Goal: Information Seeking & Learning: Understand process/instructions

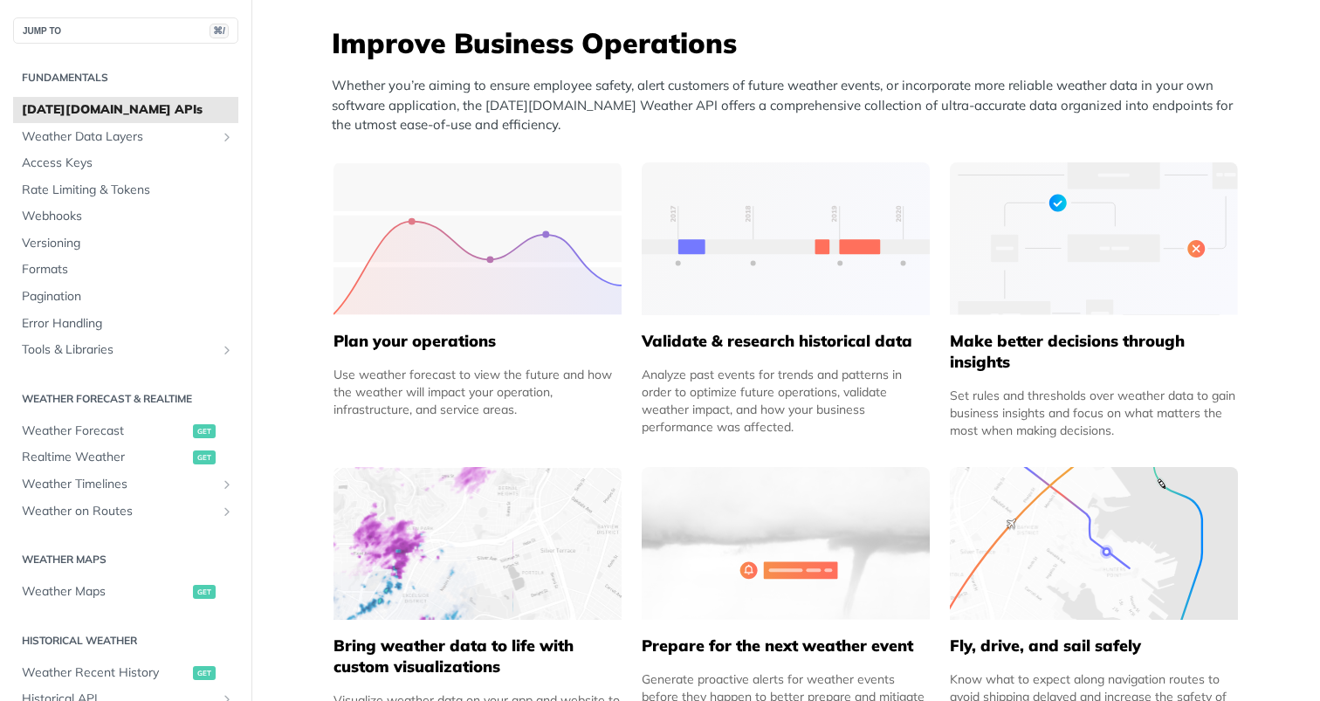
scroll to position [642, 0]
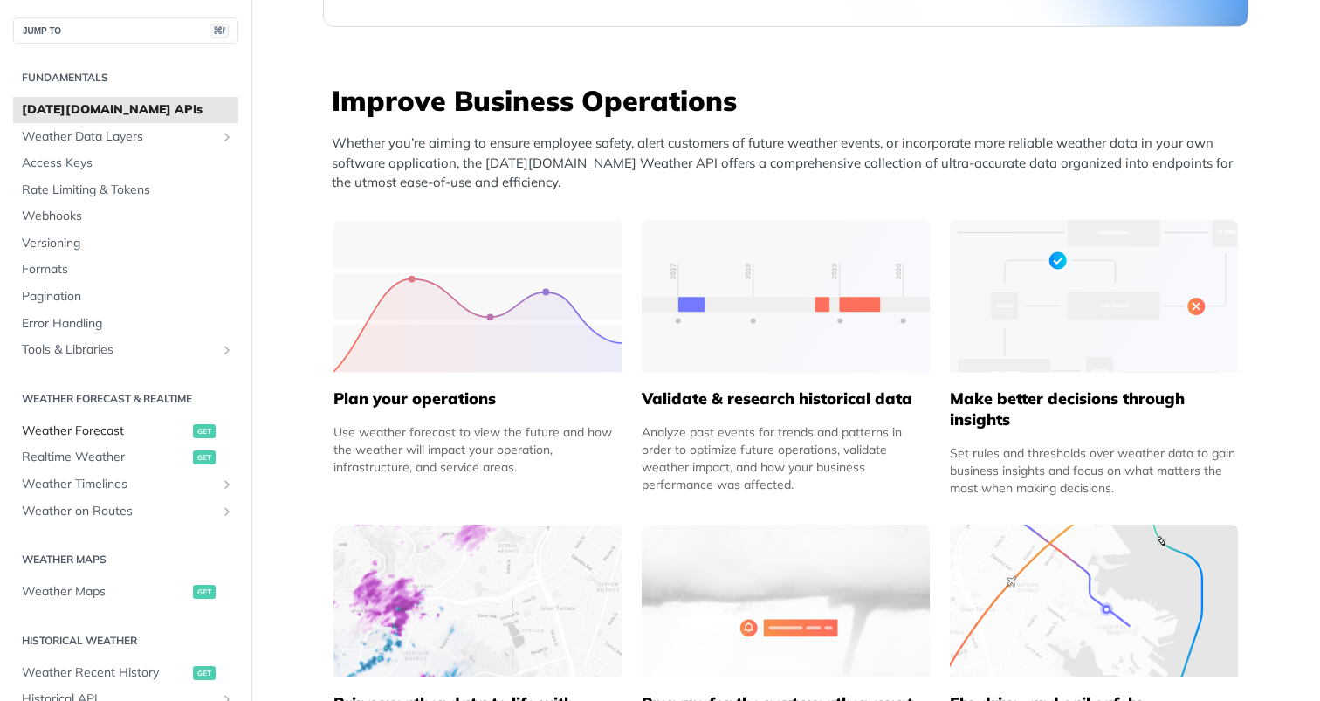
click at [100, 424] on span "Weather Forecast" at bounding box center [105, 430] width 167 height 17
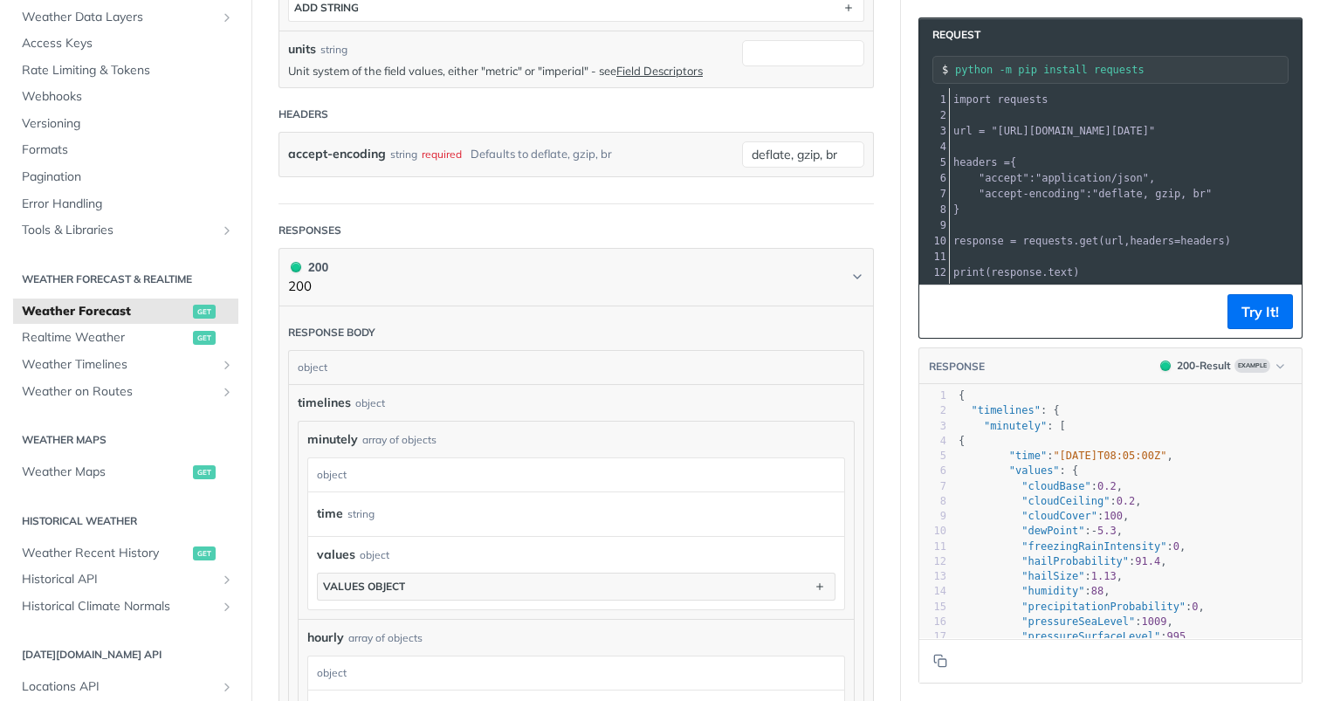
scroll to position [136, 0]
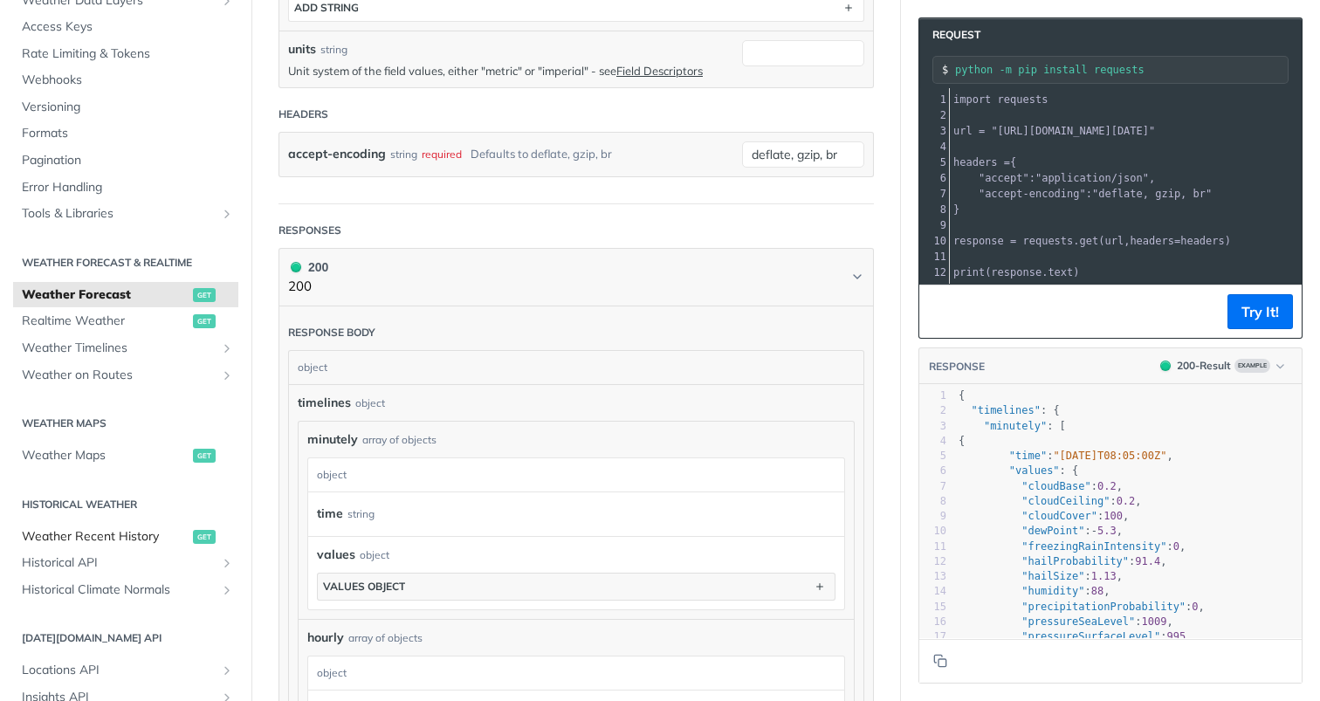
click at [114, 537] on span "Weather Recent History" at bounding box center [105, 536] width 167 height 17
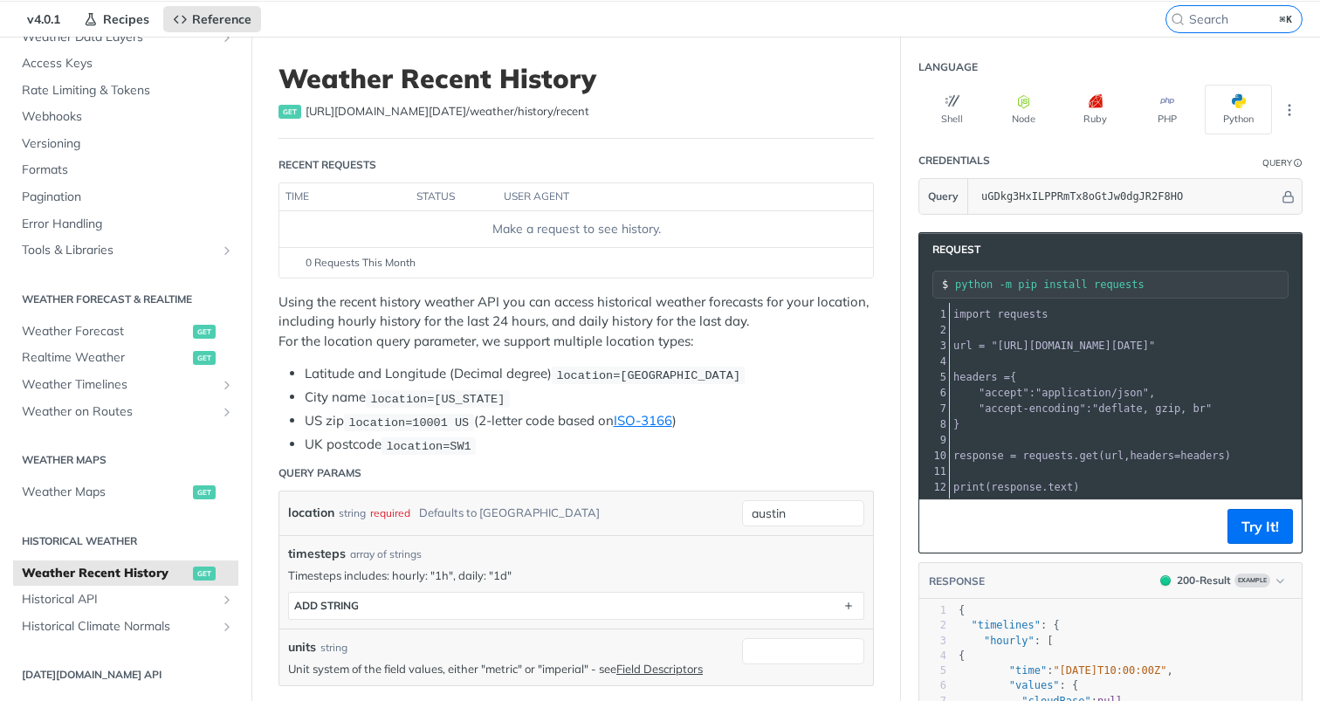
scroll to position [55, 0]
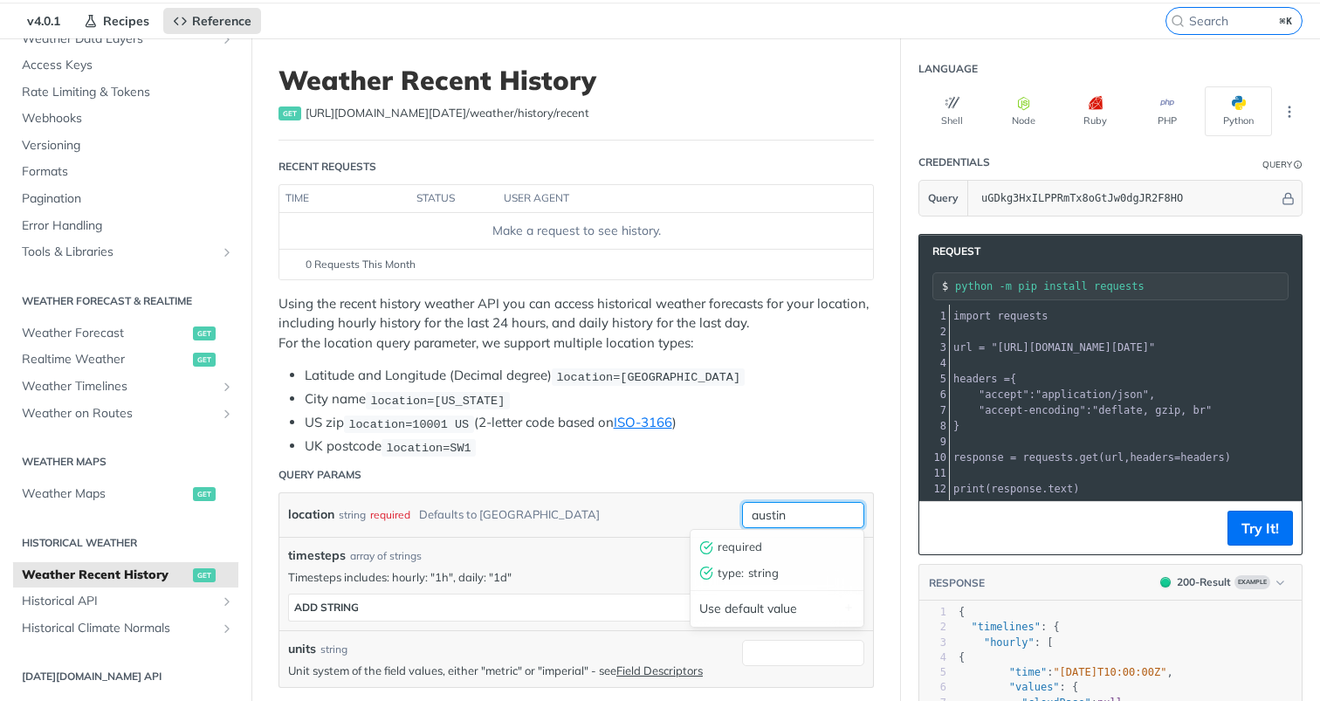
click at [797, 513] on input "austin" at bounding box center [803, 515] width 122 height 26
type input "[GEOGRAPHIC_DATA]"
click at [617, 515] on div "location string required Defaults to [GEOGRAPHIC_DATA]" at bounding box center [510, 515] width 445 height 26
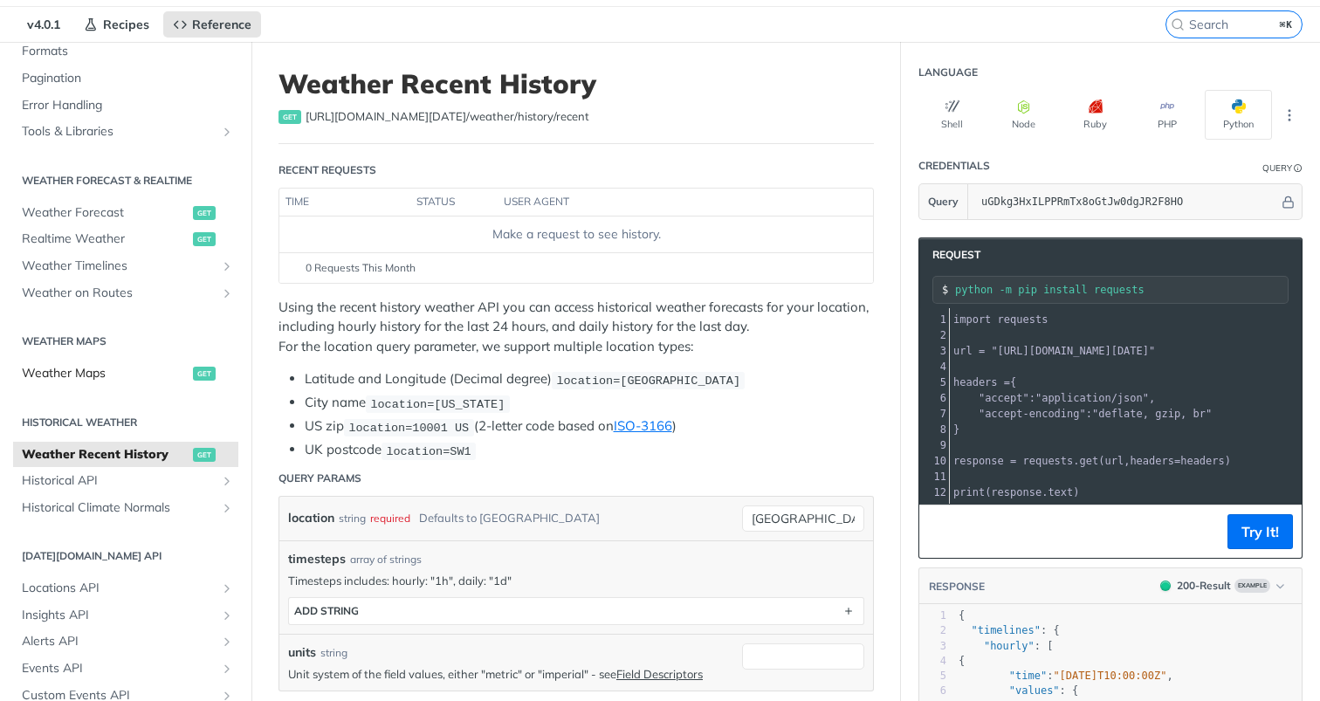
scroll to position [262, 0]
click at [126, 481] on span "Historical API" at bounding box center [119, 478] width 194 height 17
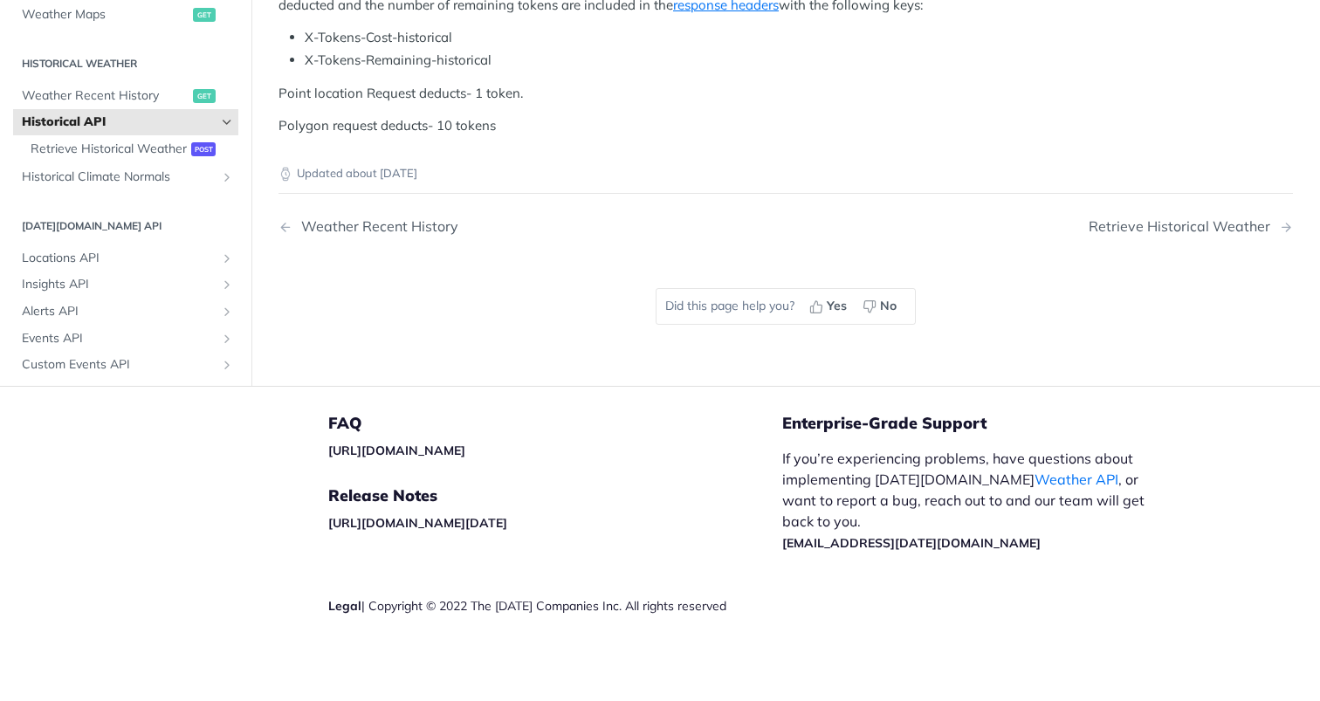
scroll to position [818, 0]
click at [162, 157] on span "Retrieve Historical Weather" at bounding box center [109, 148] width 156 height 17
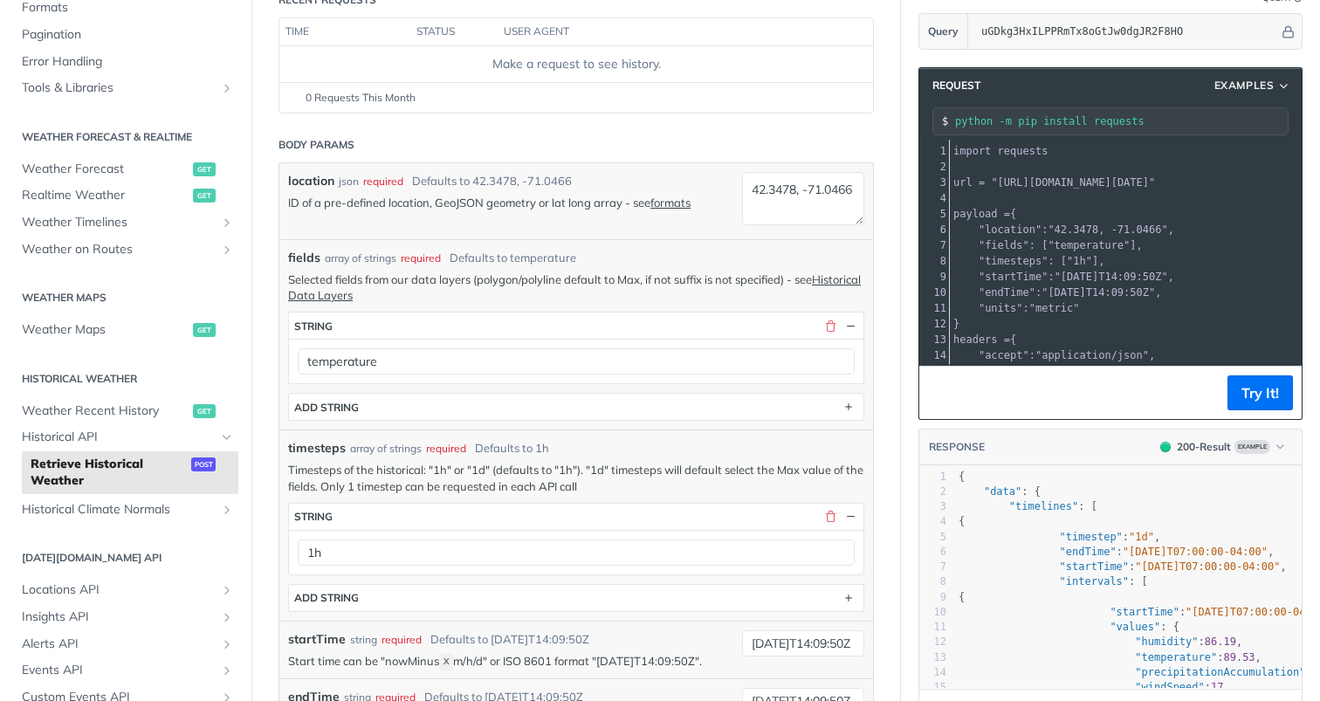
scroll to position [218, 0]
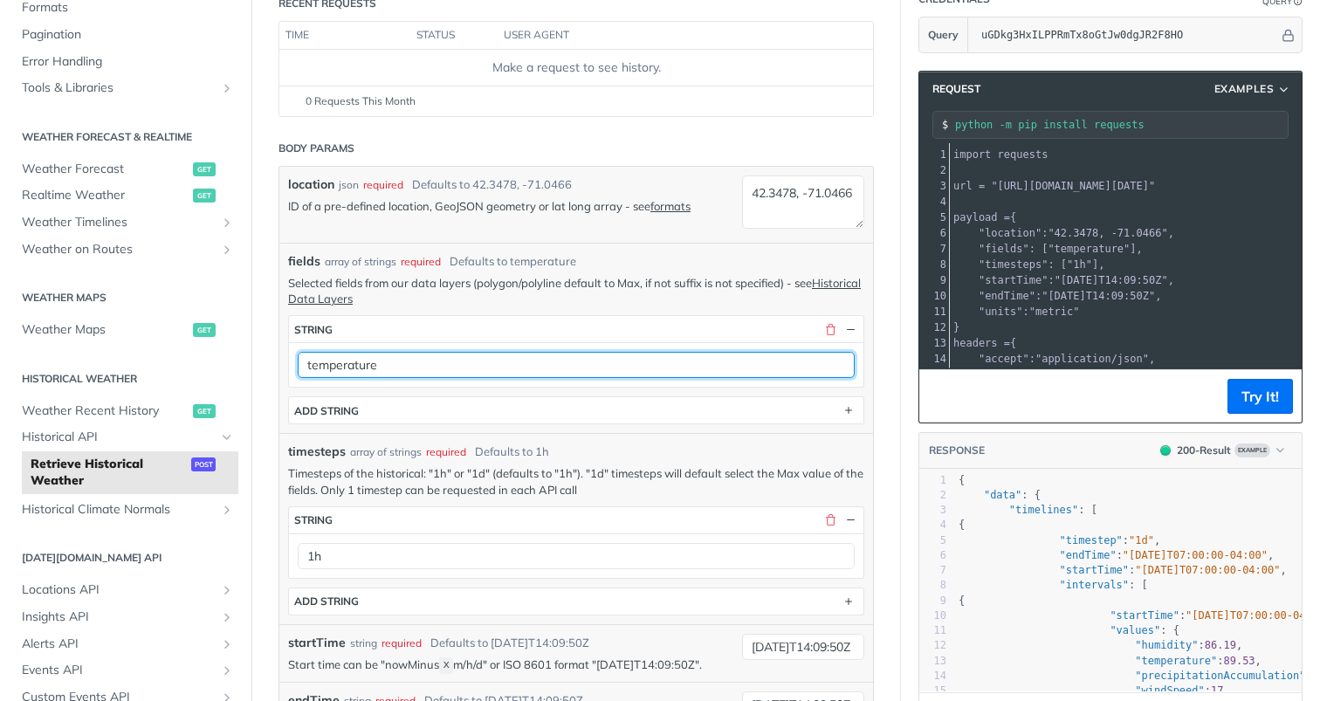
click at [380, 363] on input "temperature" at bounding box center [576, 365] width 557 height 26
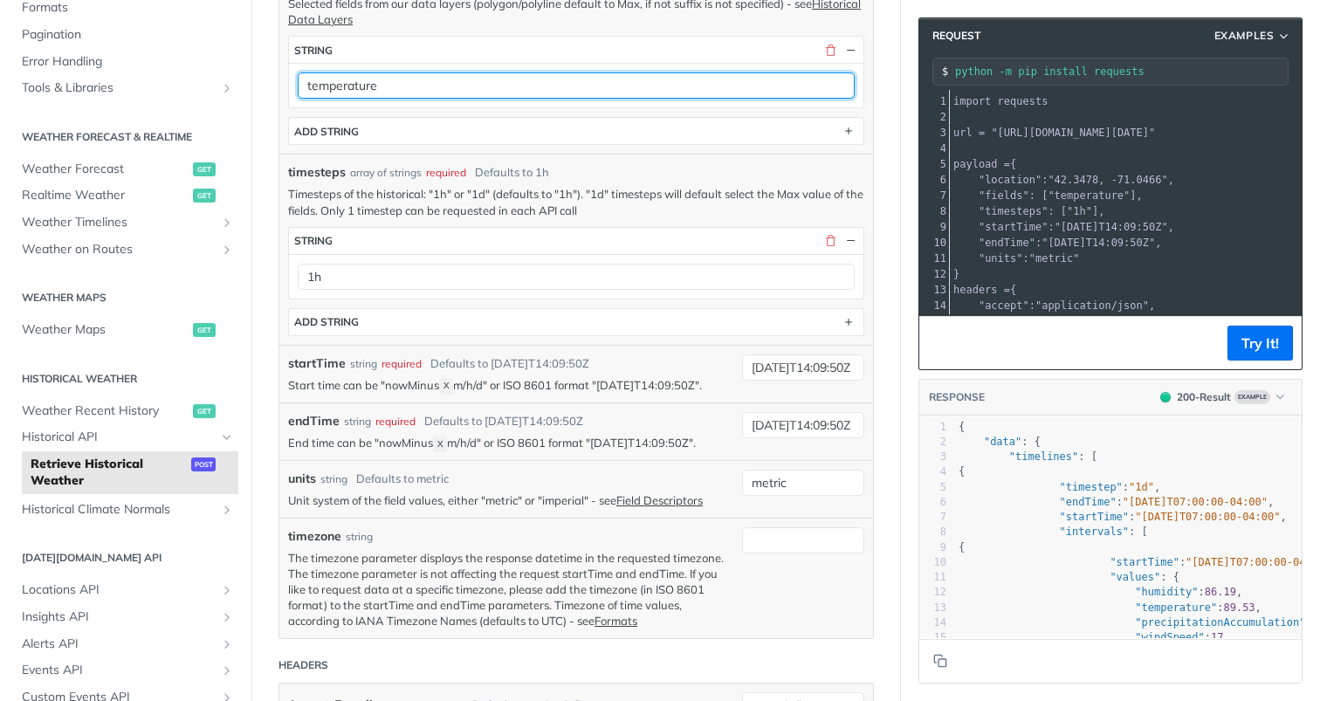
scroll to position [498, 0]
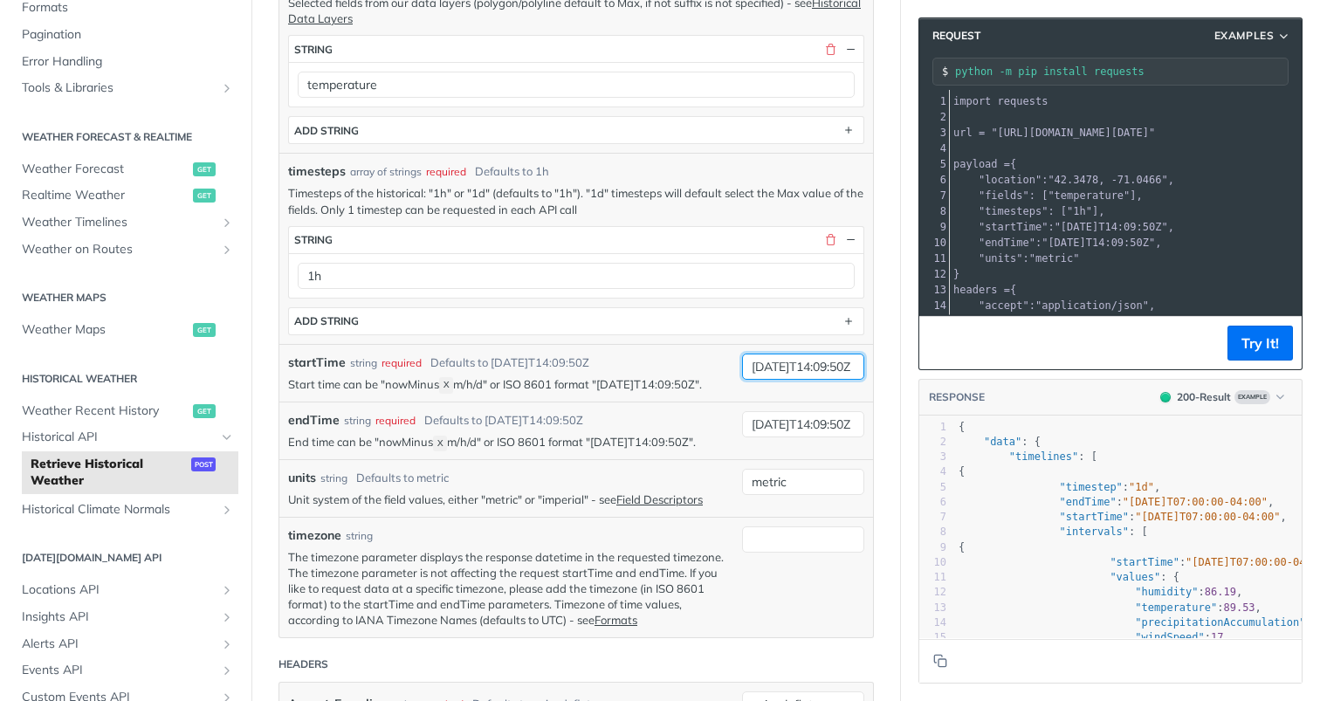
click at [778, 365] on input "[DATE]T14:09:50Z" at bounding box center [803, 366] width 122 height 26
click at [787, 367] on input "[DATE]T14:09:50Z" at bounding box center [803, 366] width 122 height 26
click at [779, 421] on input "[DATE]T14:09:50Z" at bounding box center [803, 424] width 122 height 26
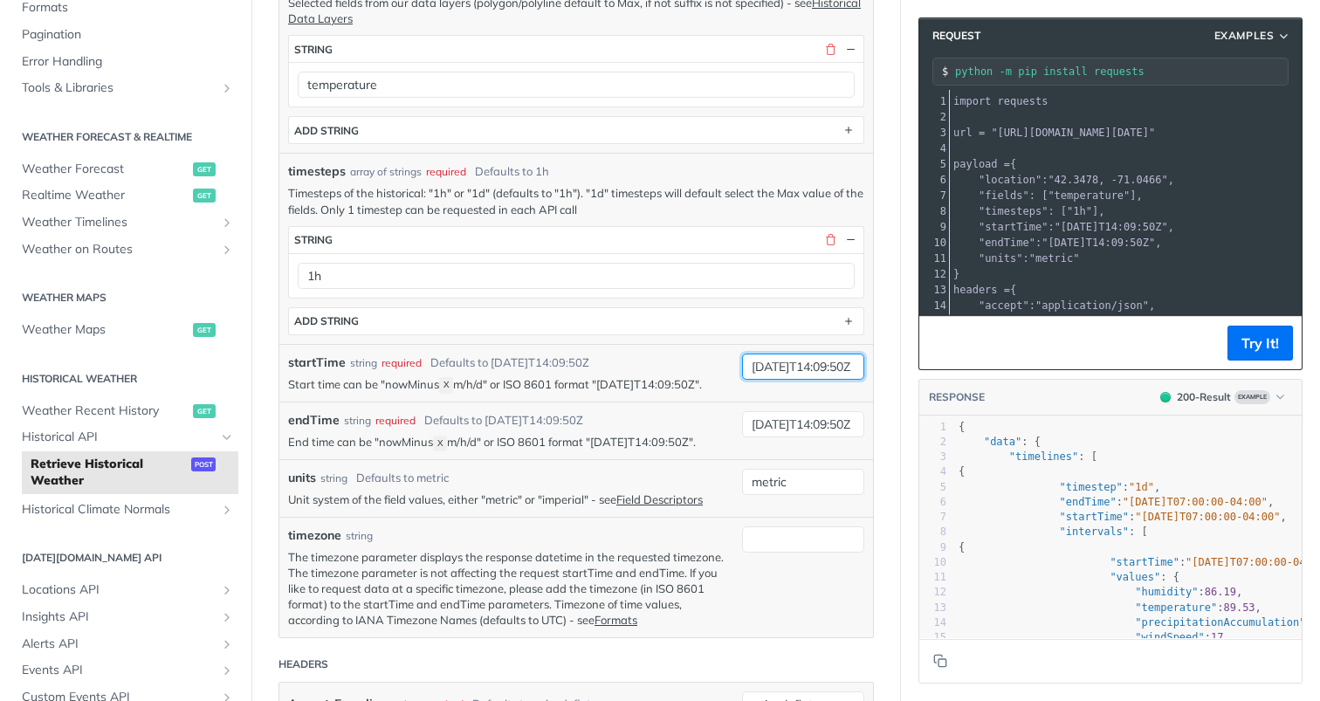
click at [774, 367] on input "[DATE]T14:09:50Z" at bounding box center [803, 366] width 122 height 26
type input "[DATE]T14:09:50Z"
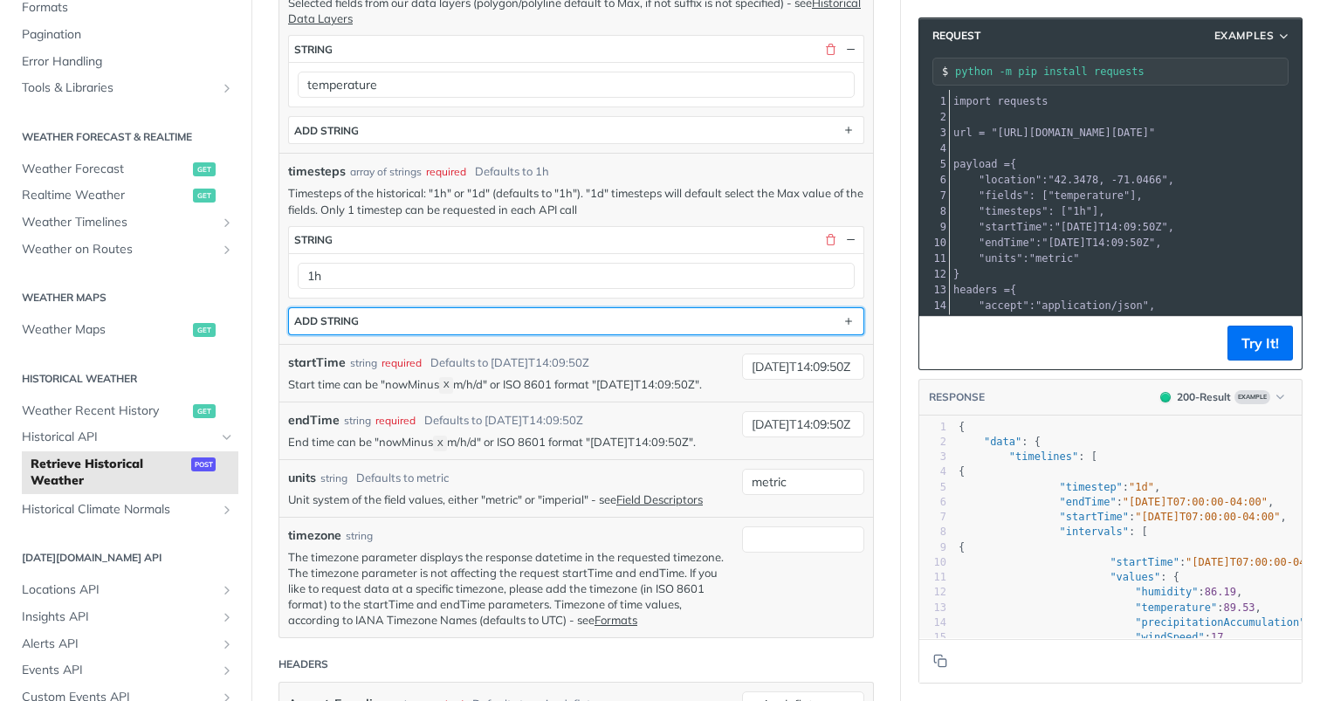
click at [697, 319] on button "ADD string" at bounding box center [576, 321] width 574 height 26
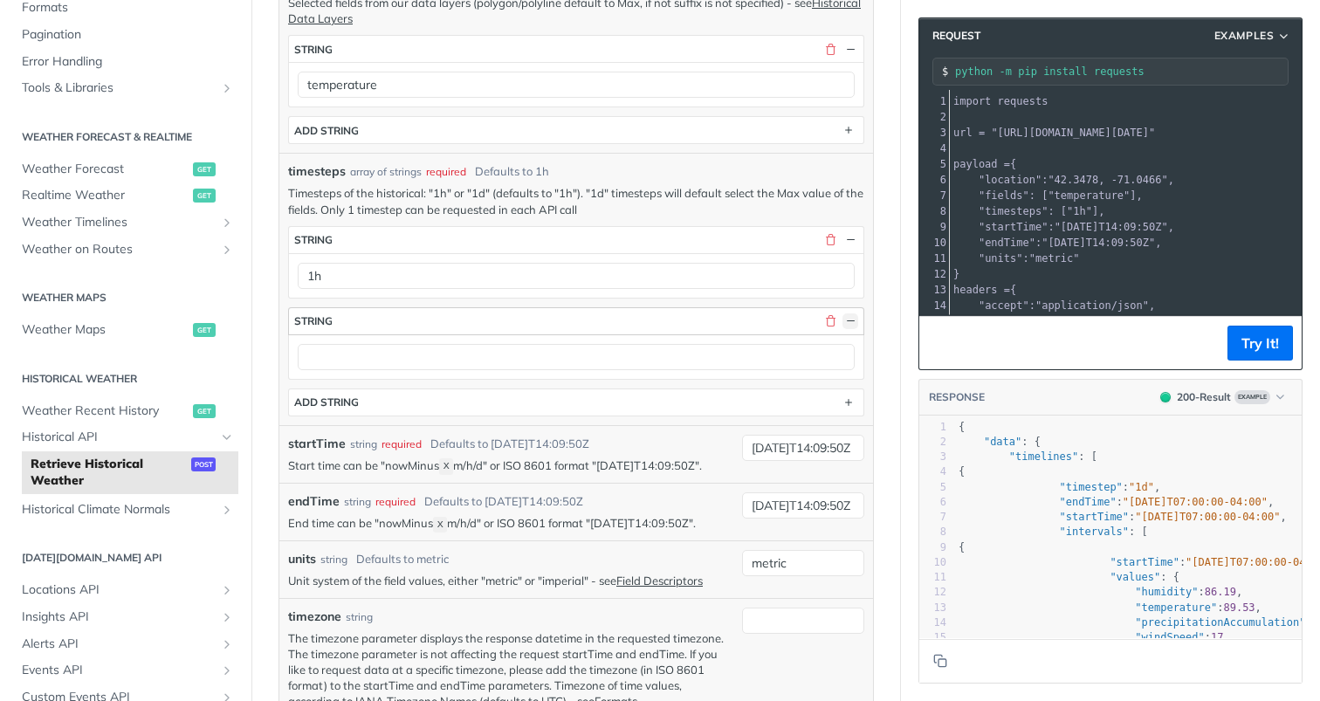
click at [848, 316] on button "button" at bounding box center [850, 321] width 16 height 16
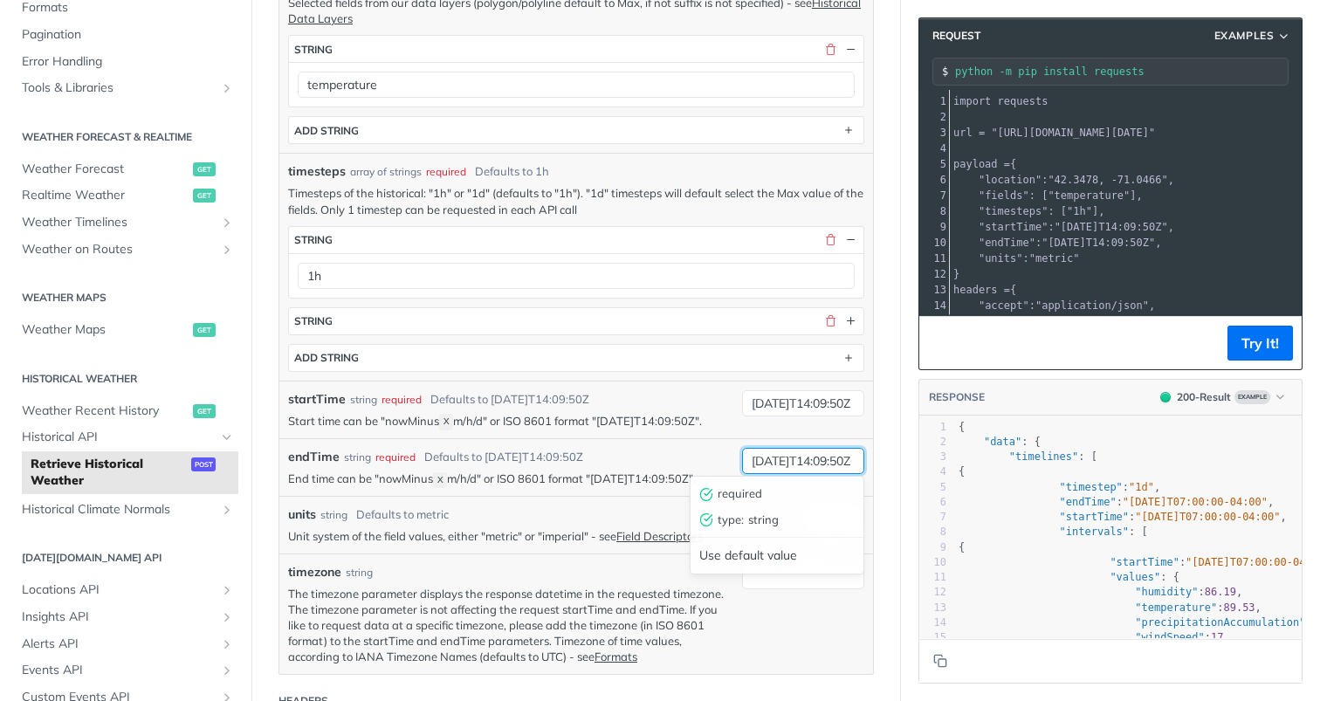
click at [775, 462] on input "[DATE]T14:09:50Z" at bounding box center [803, 461] width 122 height 26
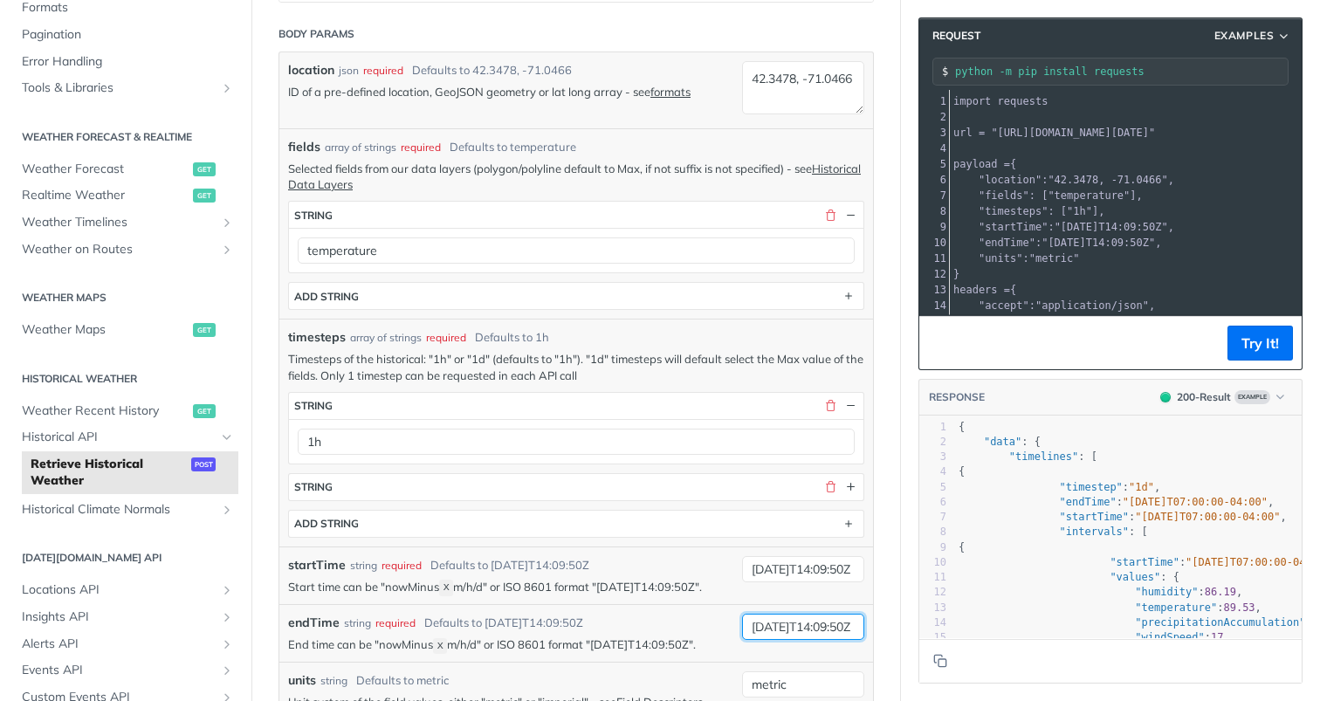
scroll to position [301, 0]
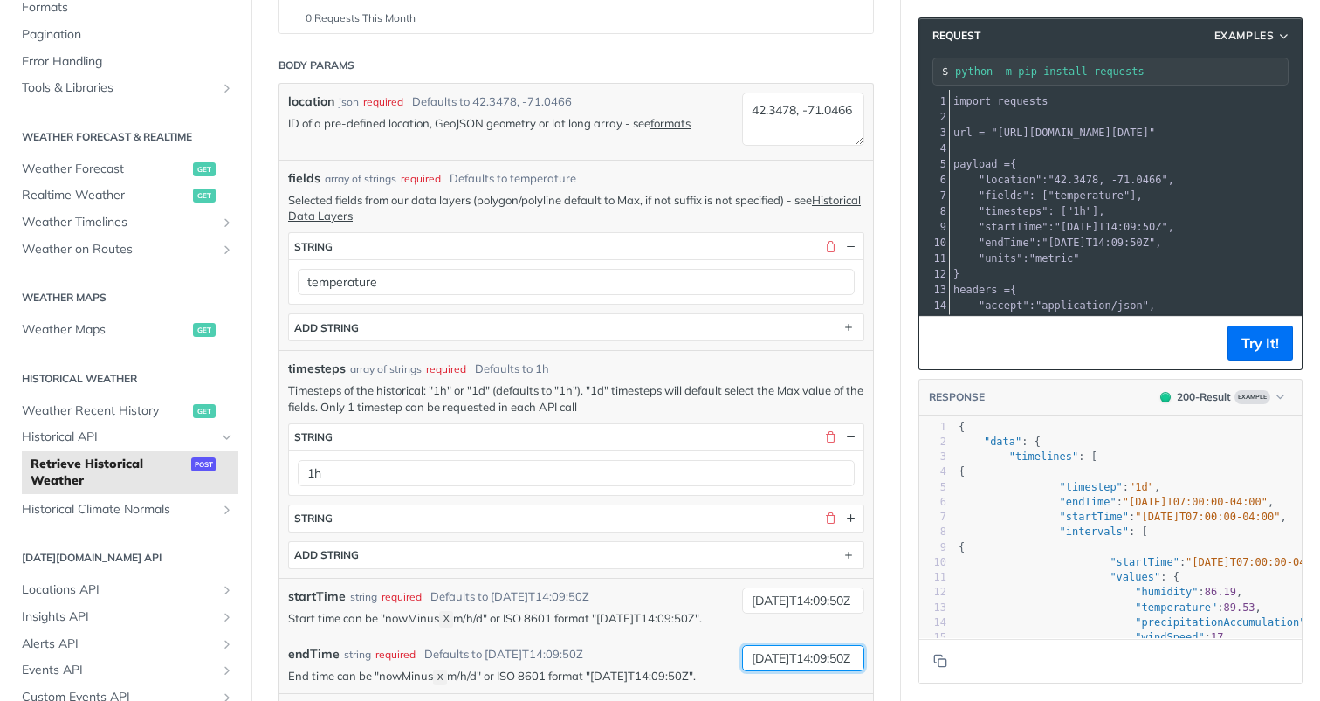
type input "[DATE]T14:09:50Z"
drag, startPoint x: 807, startPoint y: 132, endPoint x: 714, endPoint y: 66, distance: 114.0
click at [716, 66] on form "Body Params location json required Defaults to 42.3478, -71.0466 ID of a pre-de…" at bounding box center [575, 518] width 595 height 940
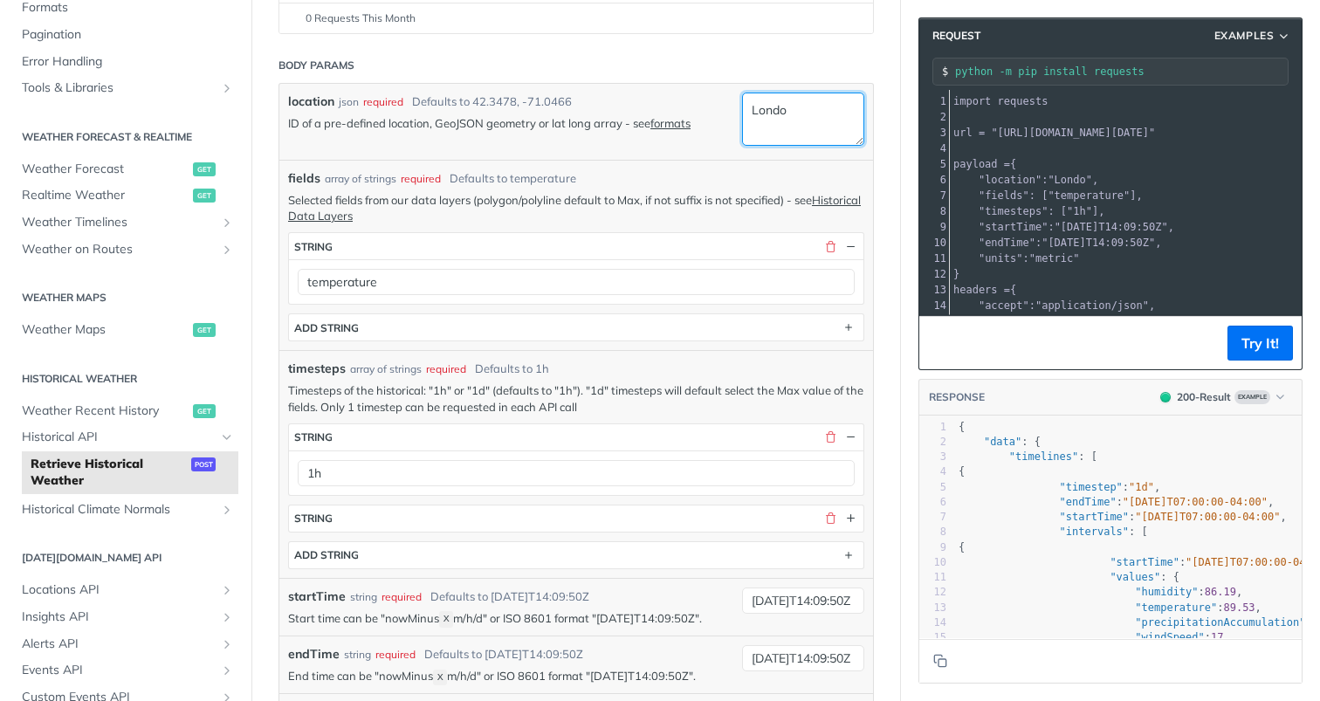
type textarea "[GEOGRAPHIC_DATA]"
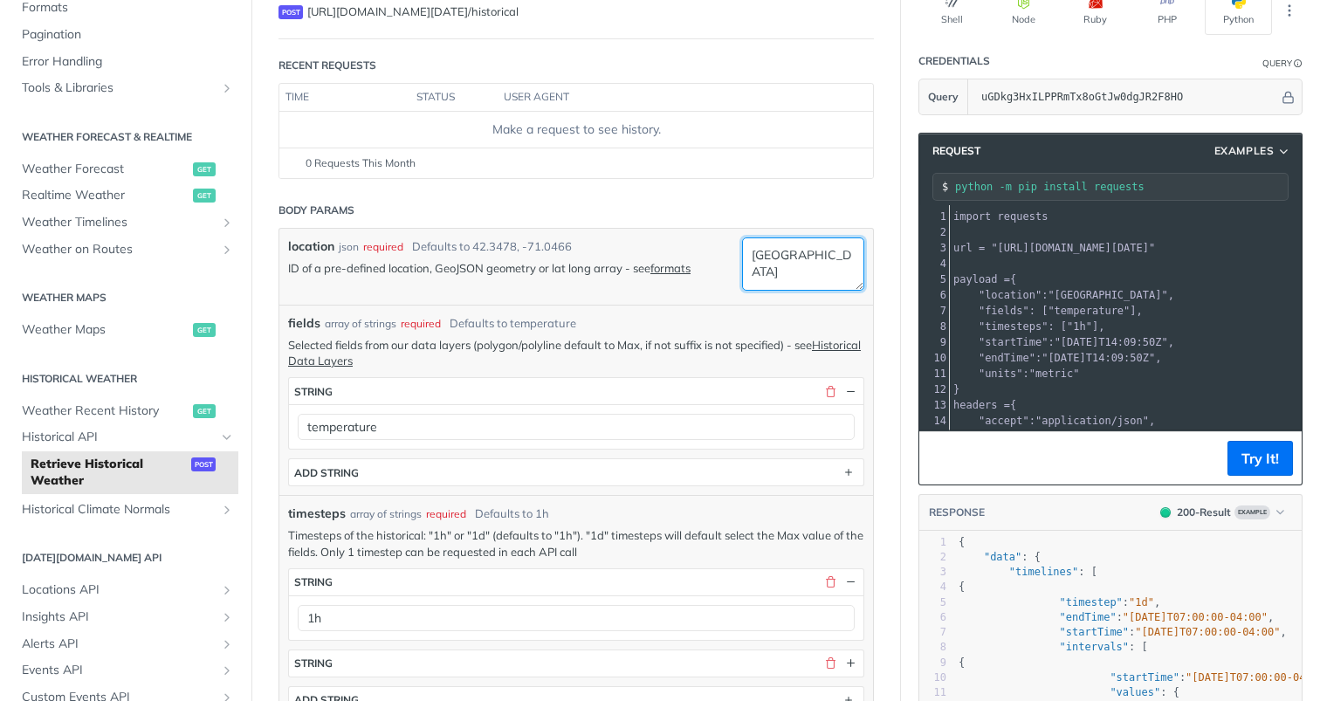
scroll to position [152, 0]
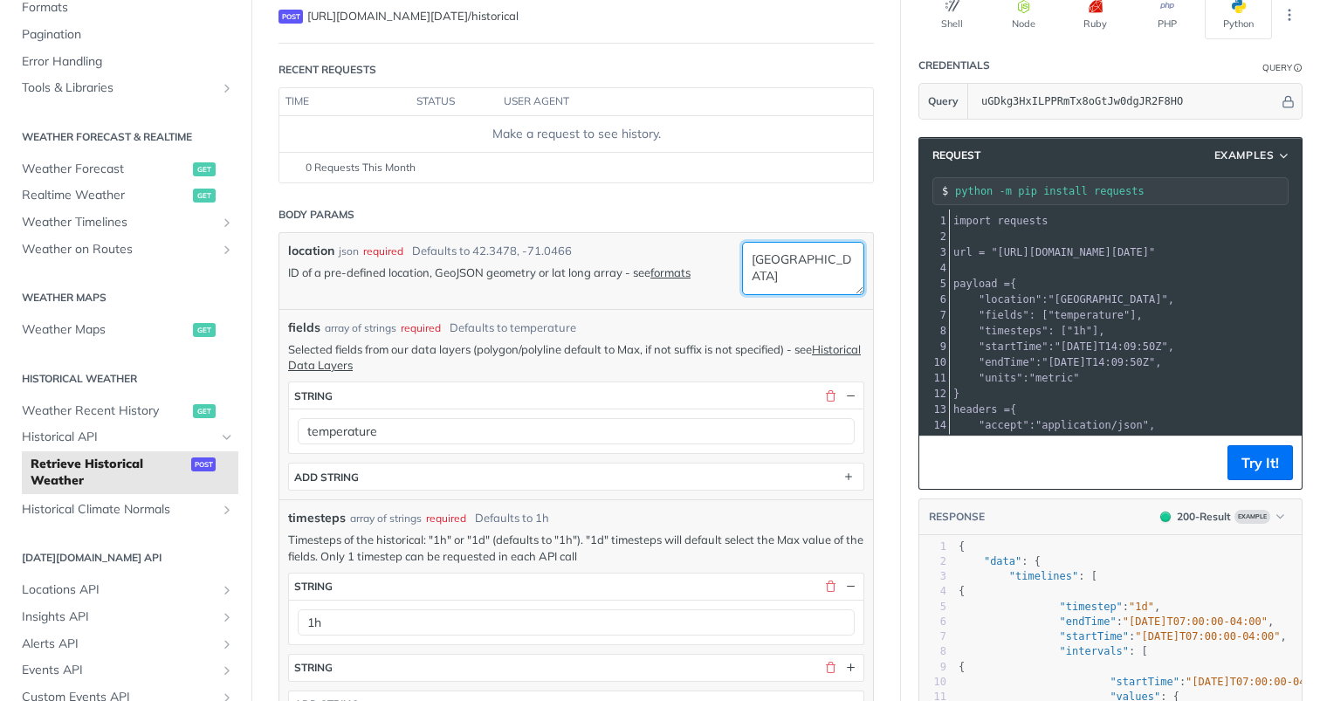
drag, startPoint x: 804, startPoint y: 264, endPoint x: 703, endPoint y: 250, distance: 102.2
click at [703, 250] on div "location json required Defaults to 42.3478, -71.0466 ID of a pre-defined locati…" at bounding box center [576, 271] width 594 height 76
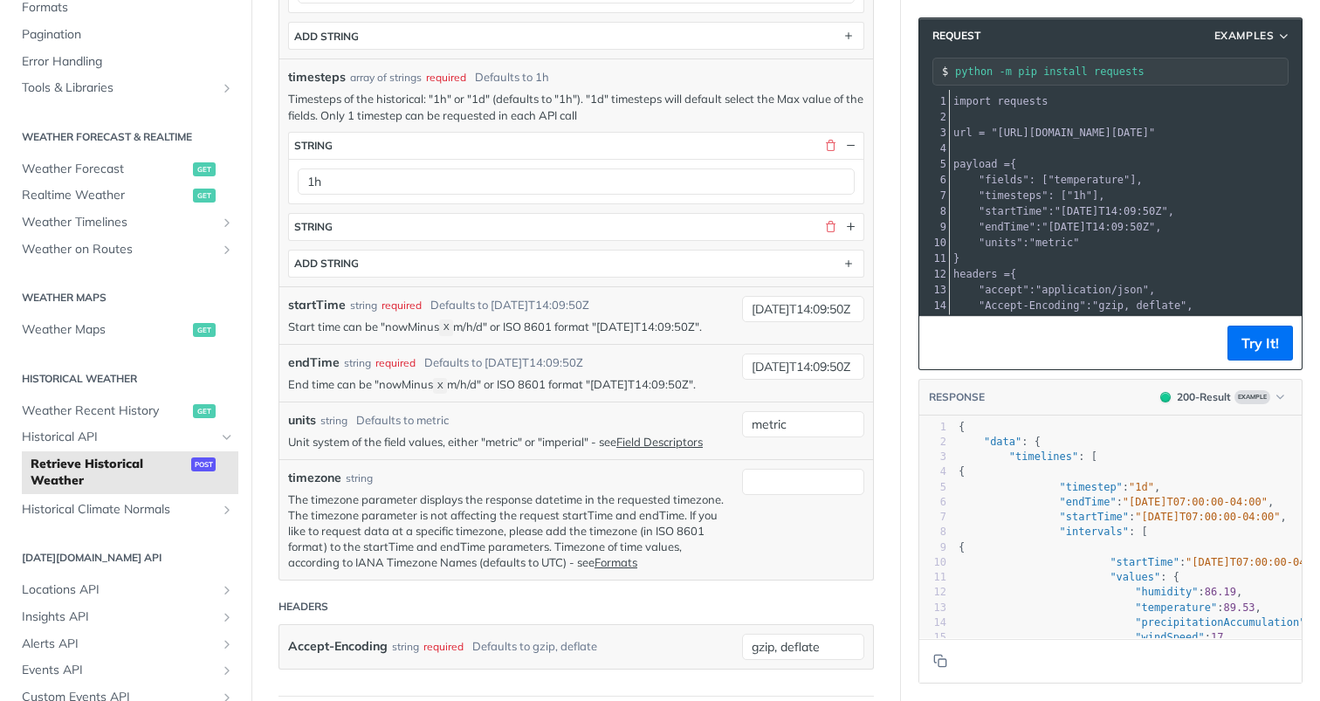
scroll to position [590, 0]
click at [818, 371] on input "[DATE]T14:09:50Z" at bounding box center [803, 369] width 122 height 26
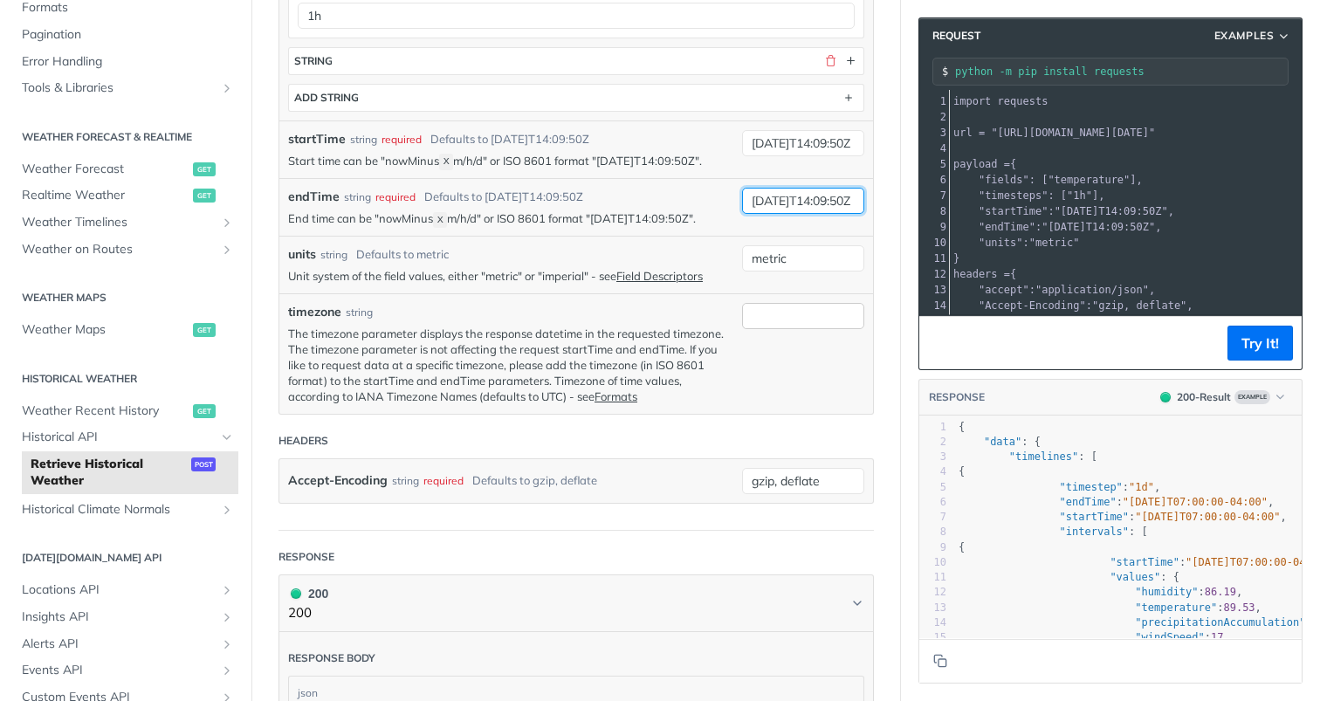
scroll to position [765, 0]
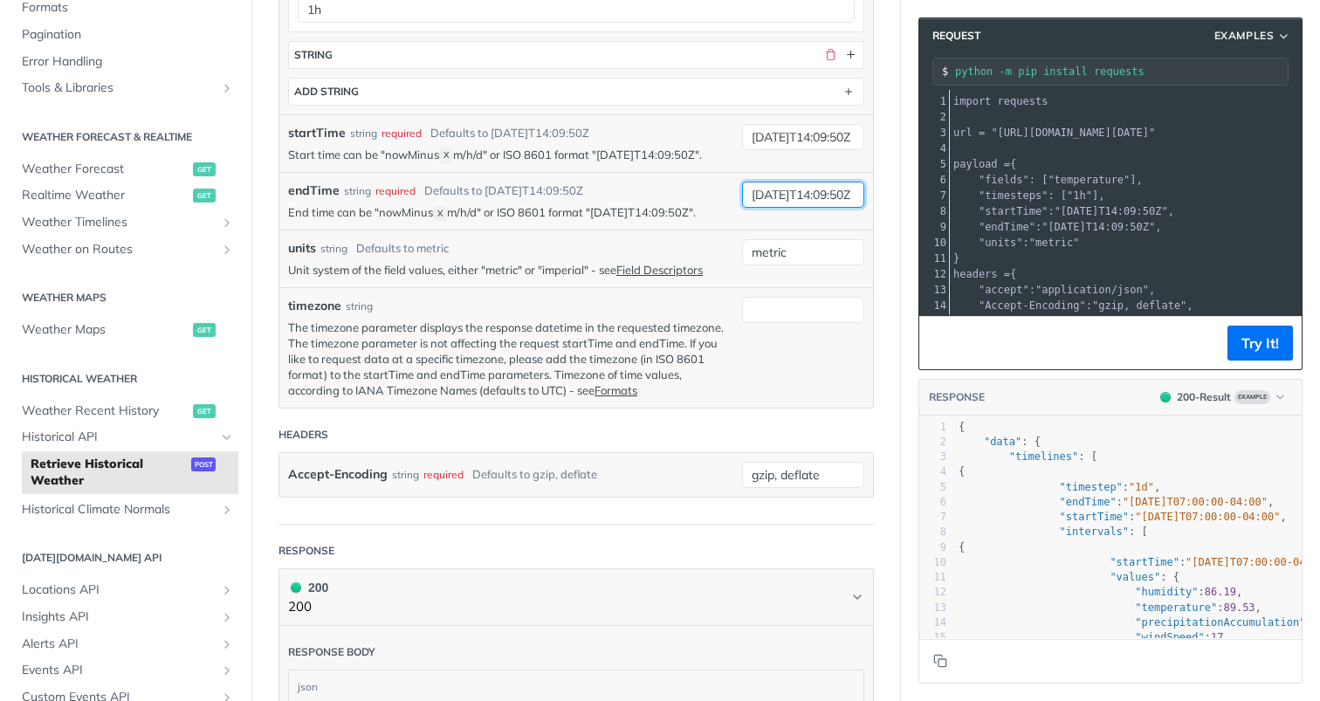
type input "[DATE]T14:09:50Z"
click at [855, 417] on header "Headers" at bounding box center [575, 434] width 595 height 35
click at [1265, 341] on button "Try It!" at bounding box center [1259, 343] width 65 height 35
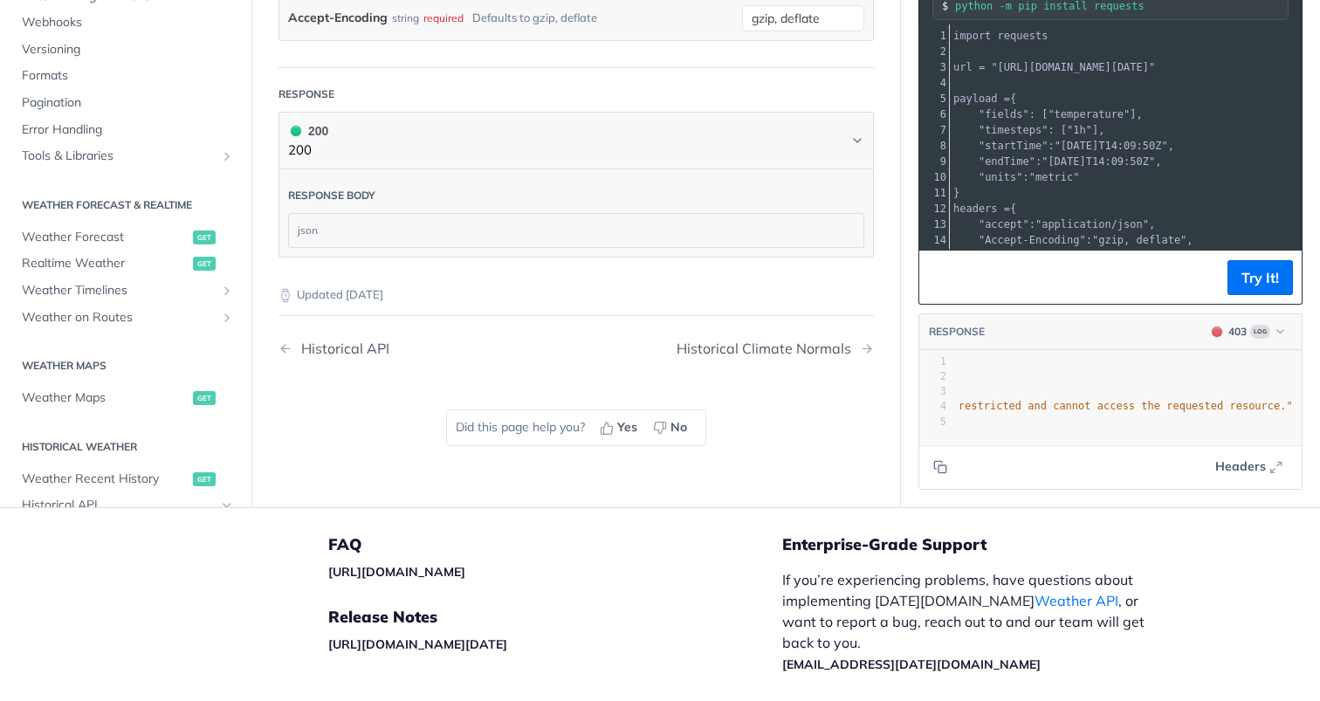
scroll to position [0, 0]
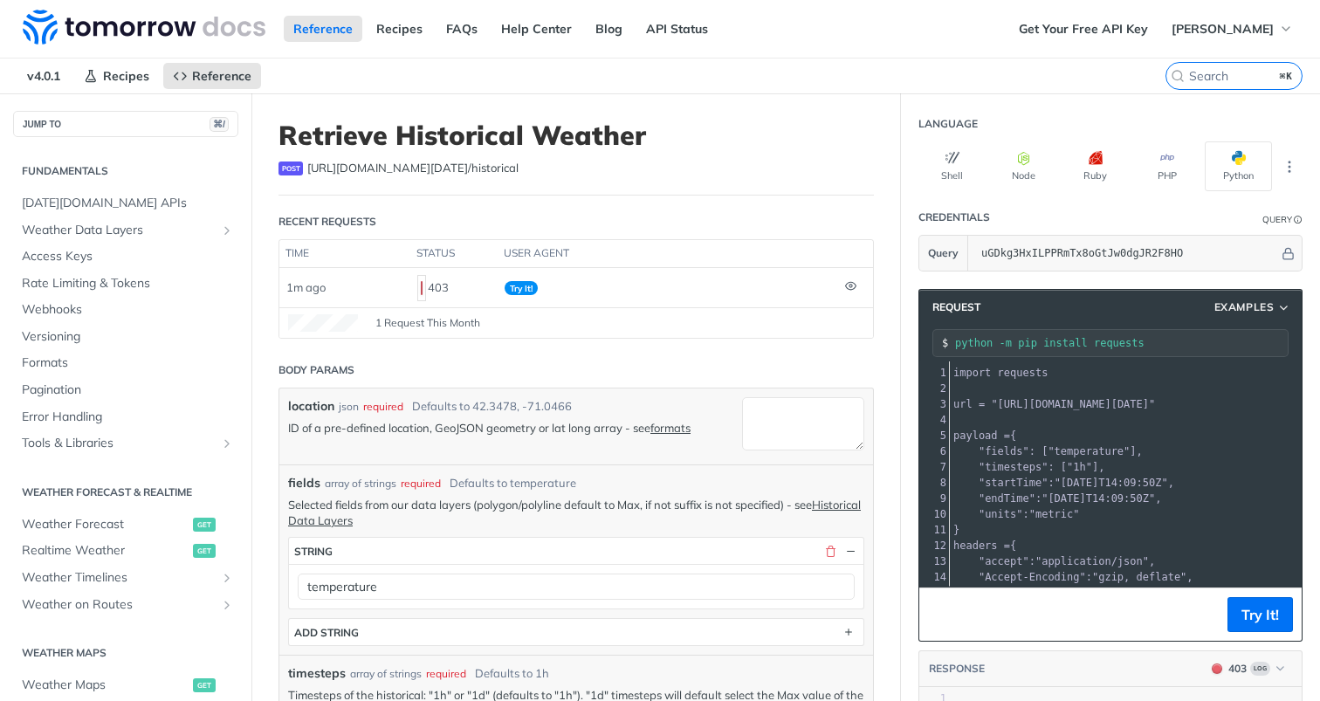
click at [401, 324] on span "1 Request This Month" at bounding box center [427, 323] width 105 height 16
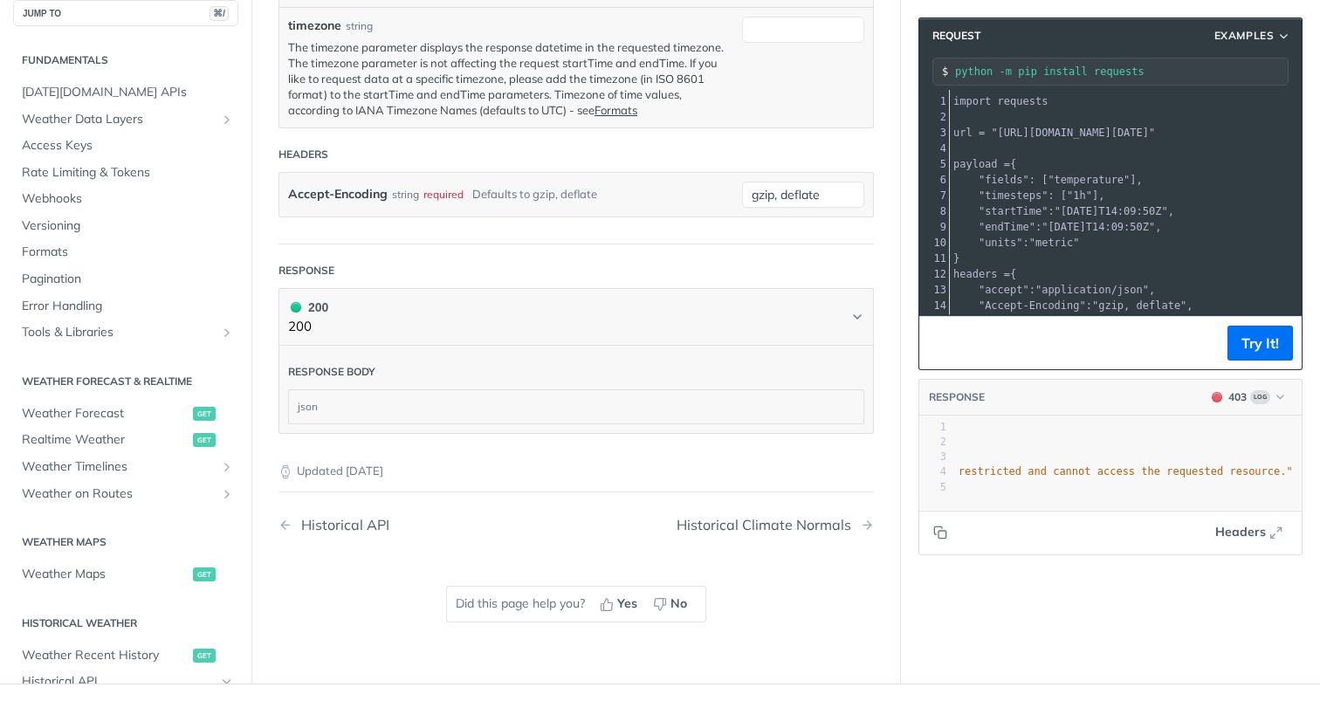
scroll to position [1081, 0]
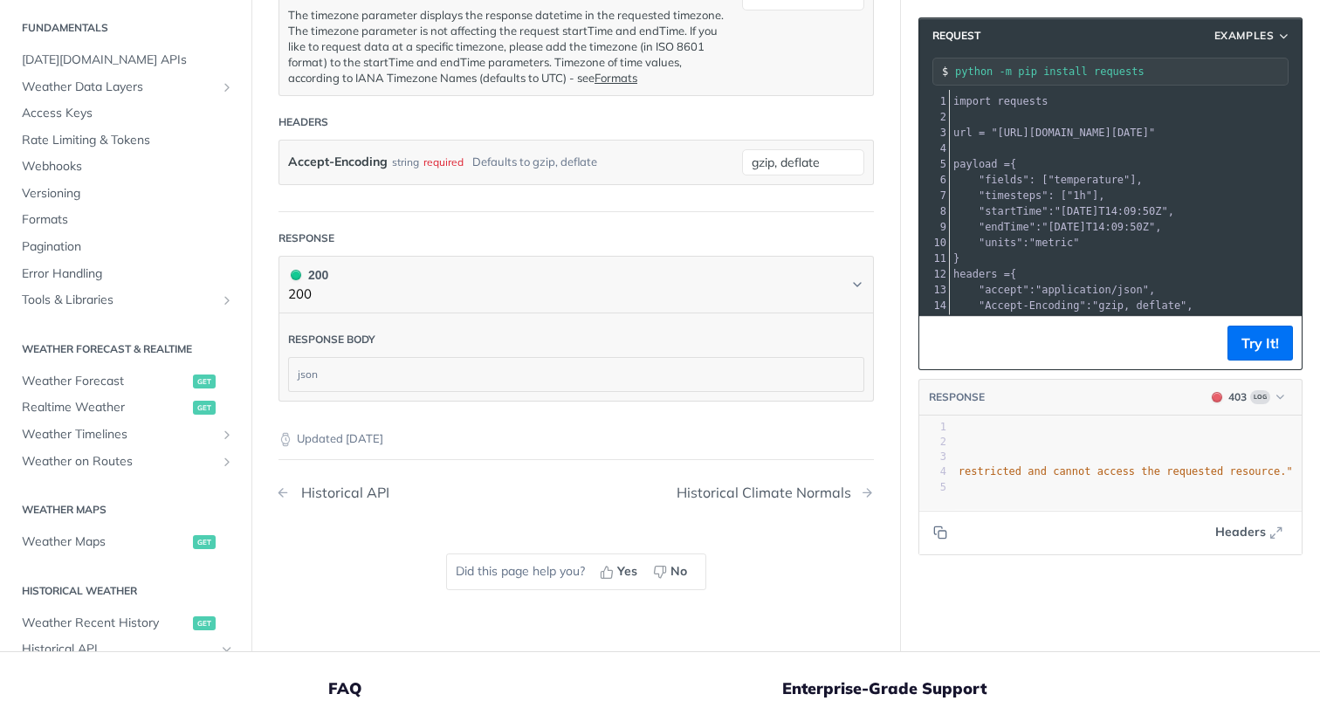
click at [320, 490] on div "Historical API" at bounding box center [340, 492] width 97 height 17
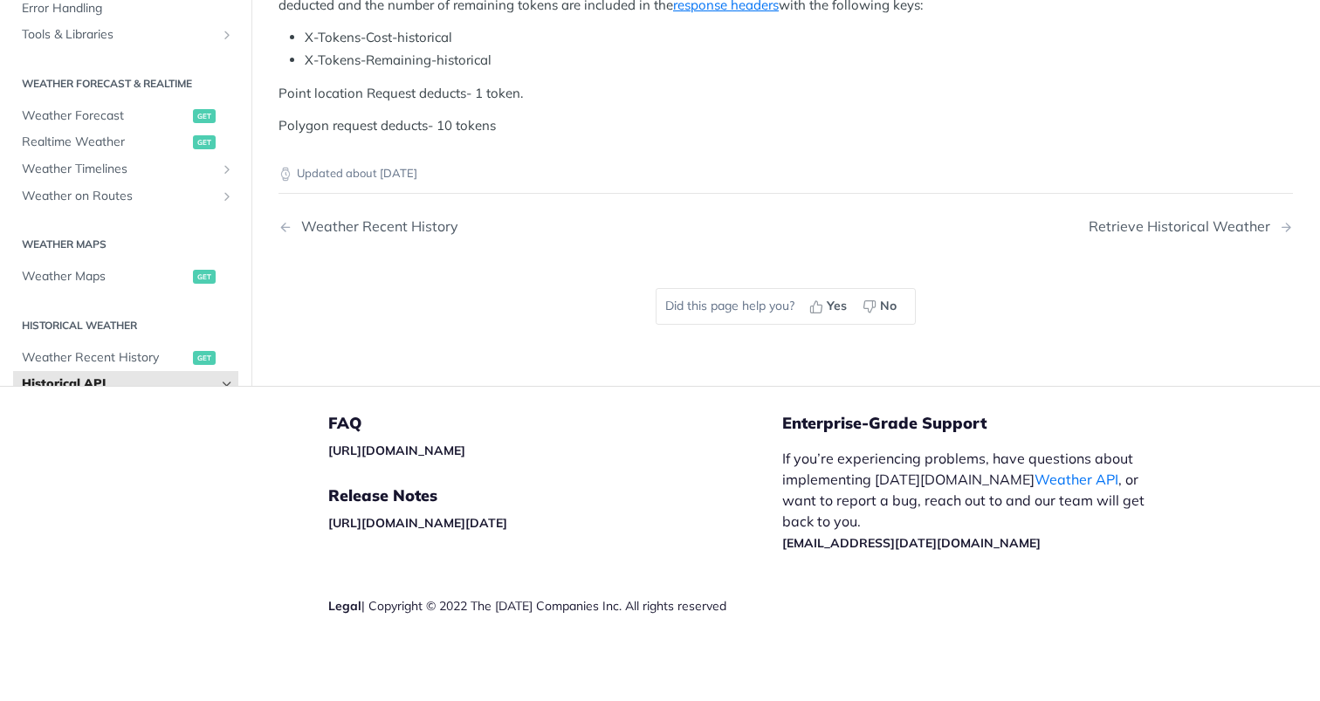
scroll to position [743, 0]
click at [673, 13] on link "response headers" at bounding box center [726, 5] width 106 height 17
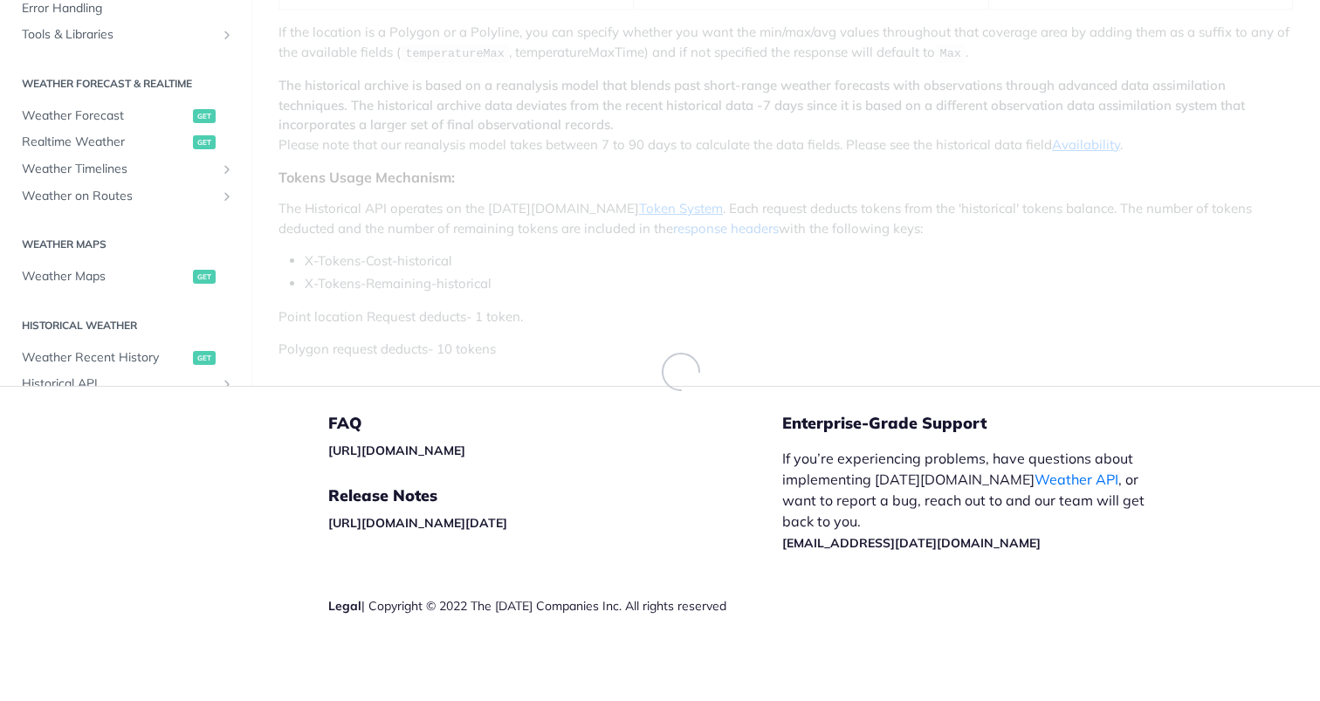
scroll to position [566, 0]
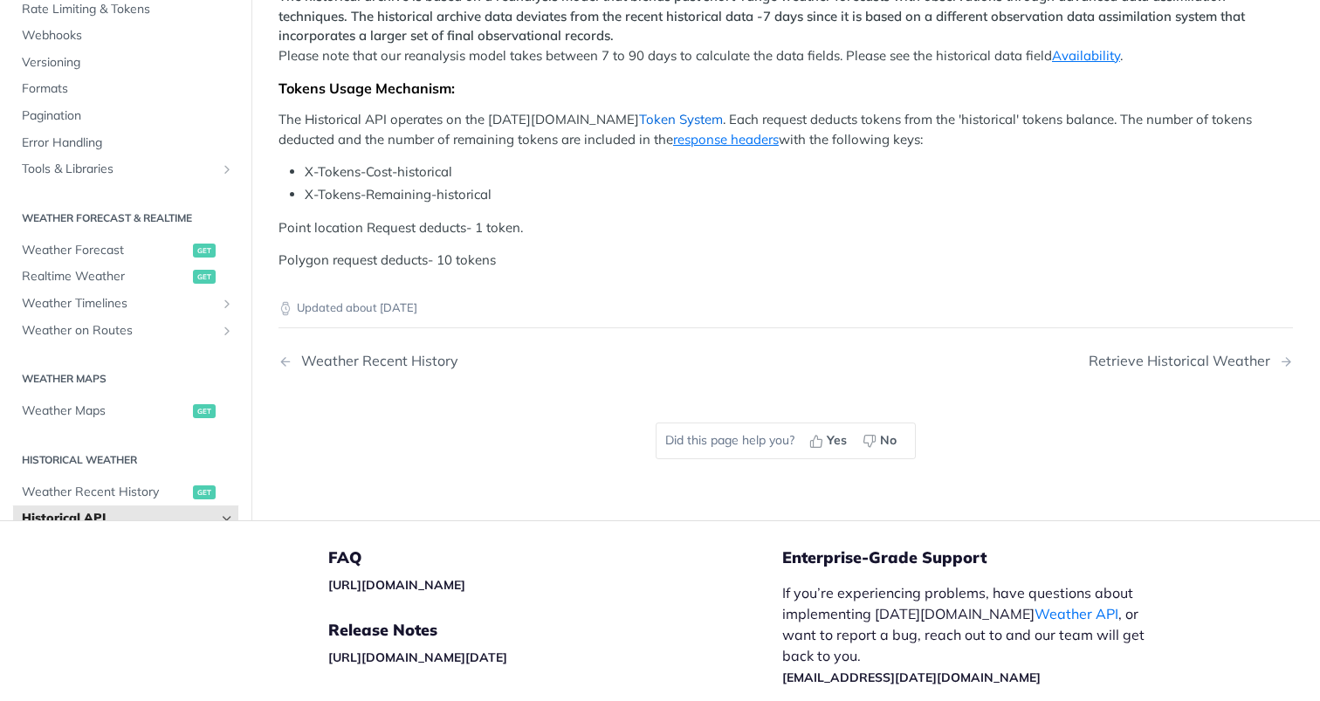
click at [639, 127] on link "Token System" at bounding box center [681, 119] width 84 height 17
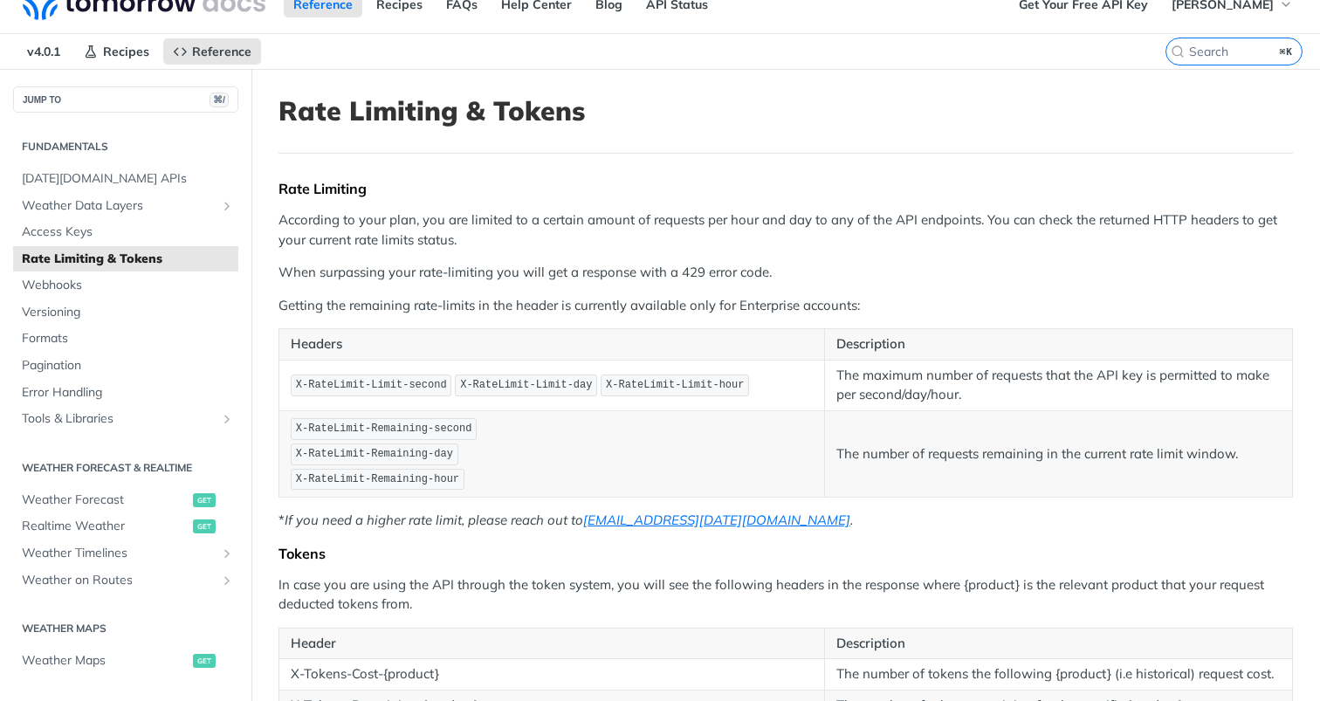
scroll to position [17, 0]
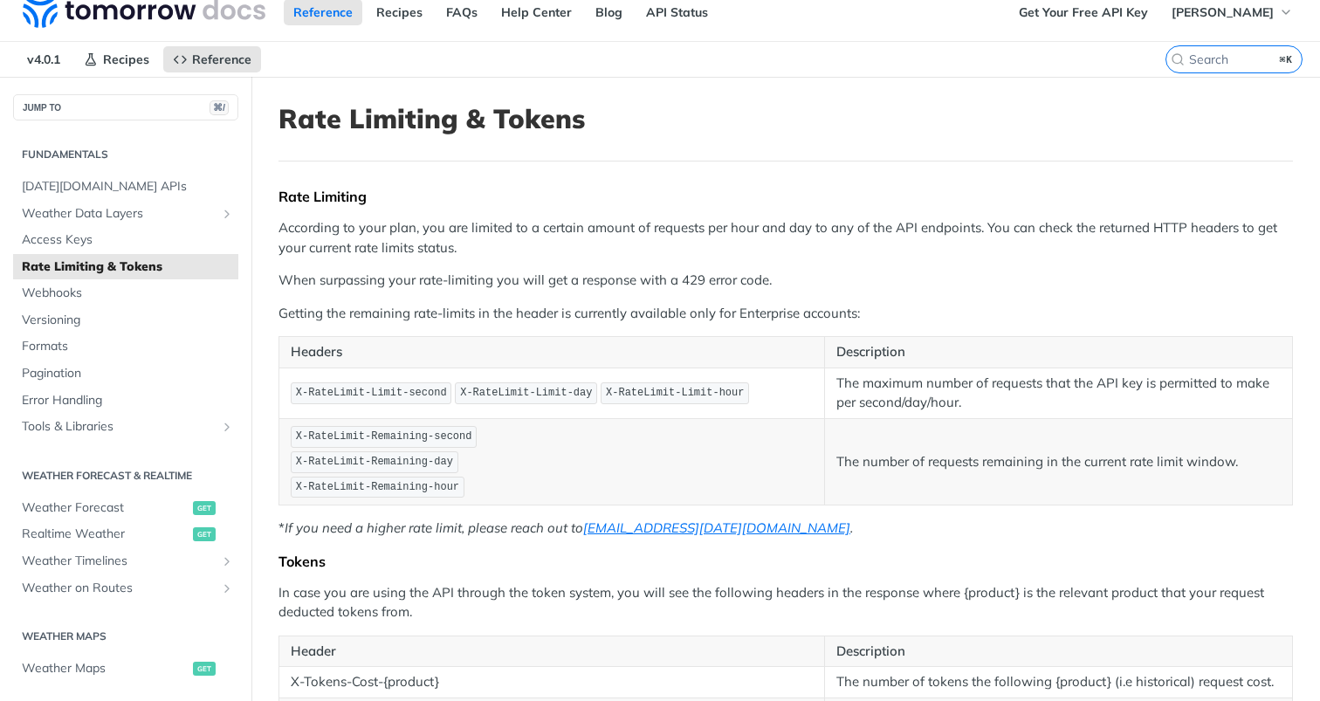
scroll to position [411, 0]
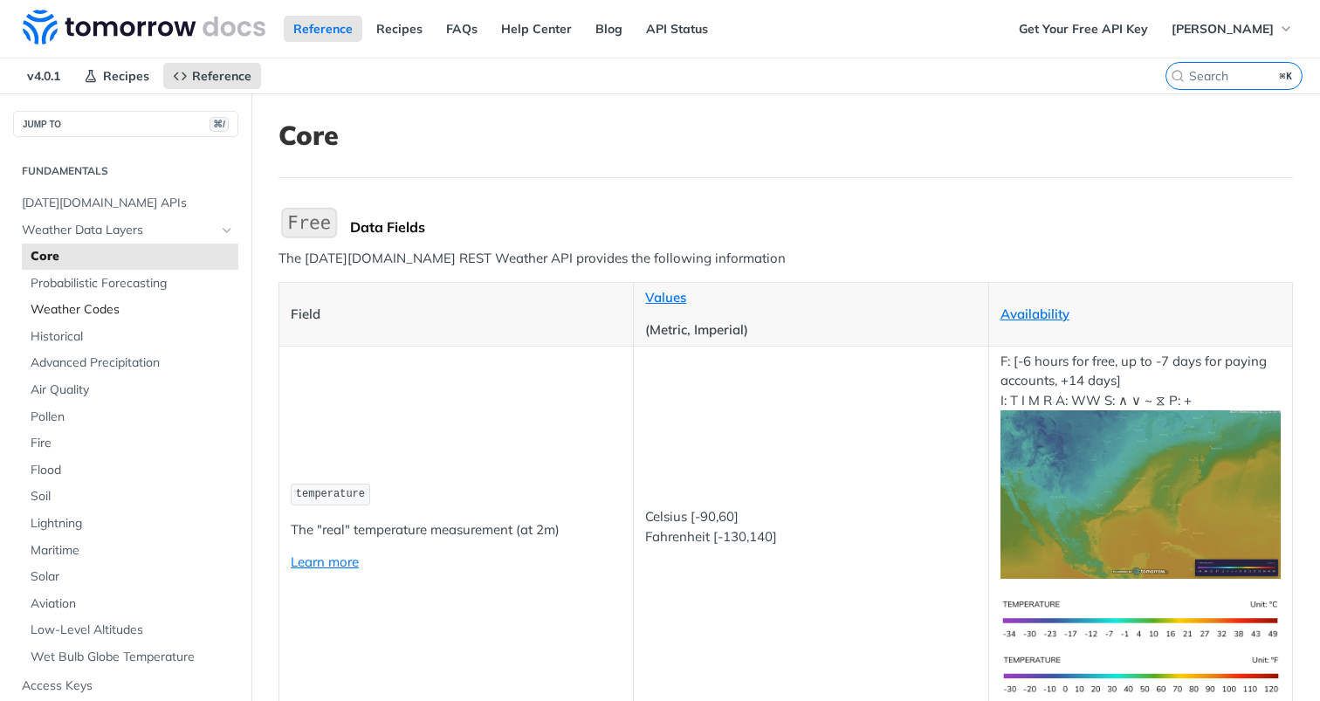
click at [128, 310] on span "Weather Codes" at bounding box center [132, 309] width 203 height 17
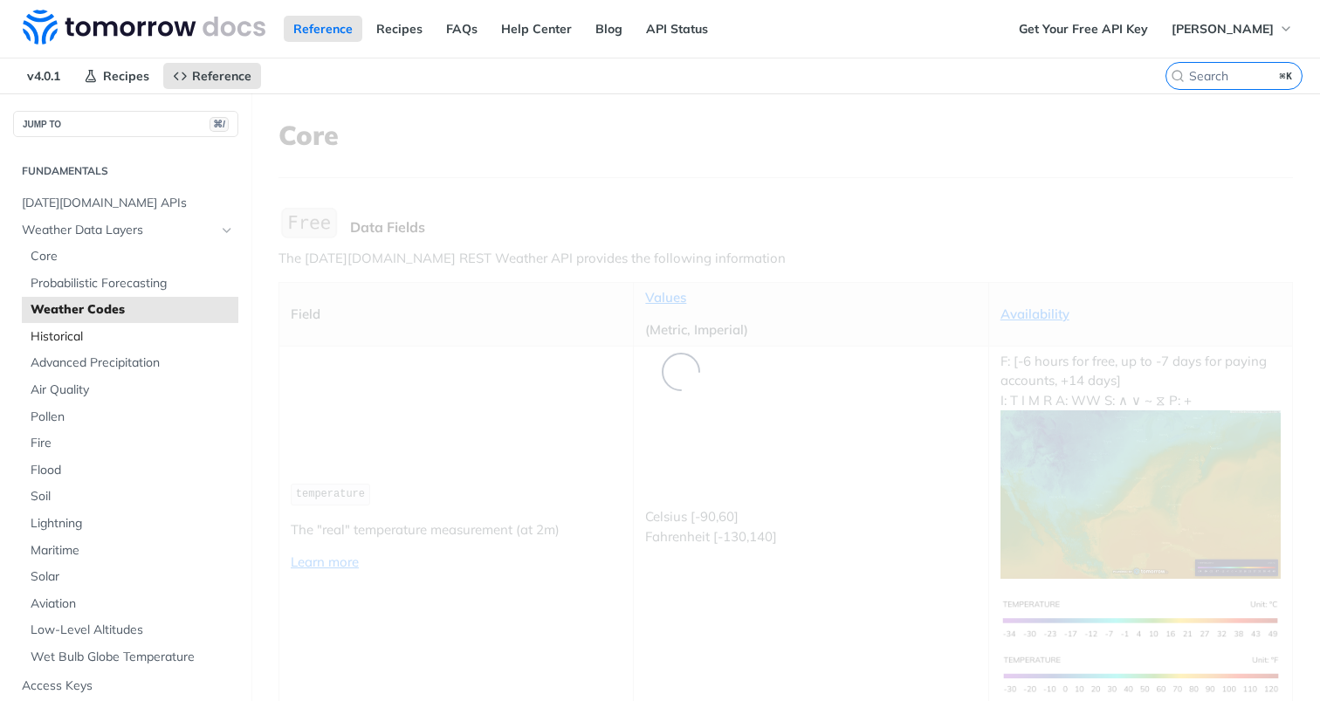
click at [104, 335] on span "Historical" at bounding box center [132, 336] width 203 height 17
